Goal: Transaction & Acquisition: Subscribe to service/newsletter

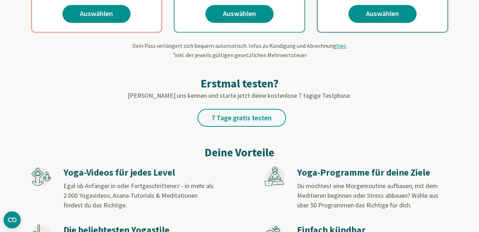
scroll to position [279, 0]
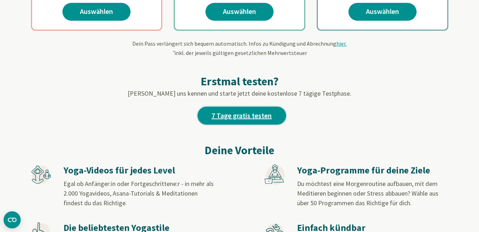
click at [256, 116] on link "7 Tage gratis testen" at bounding box center [242, 116] width 89 height 18
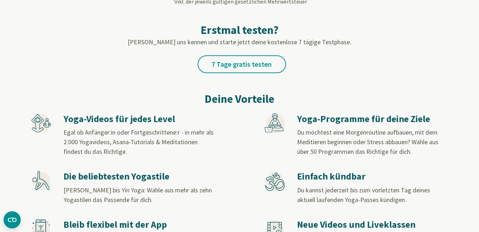
scroll to position [331, 0]
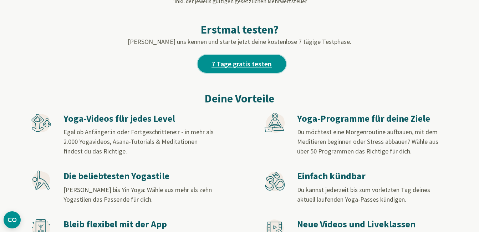
click at [243, 65] on link "7 Tage gratis testen" at bounding box center [242, 64] width 89 height 18
